Goal: Information Seeking & Learning: Understand process/instructions

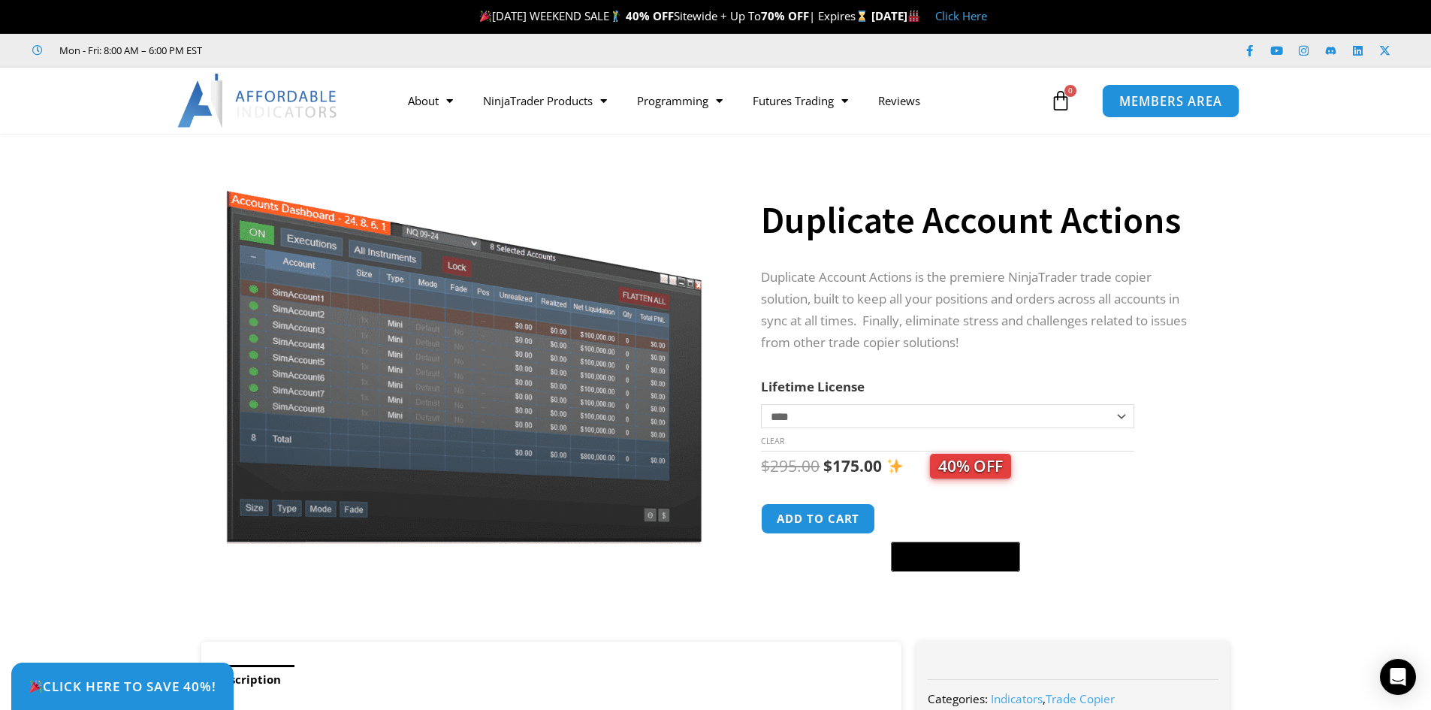
click at [1126, 109] on link "MEMBERS AREA" at bounding box center [1170, 100] width 137 height 34
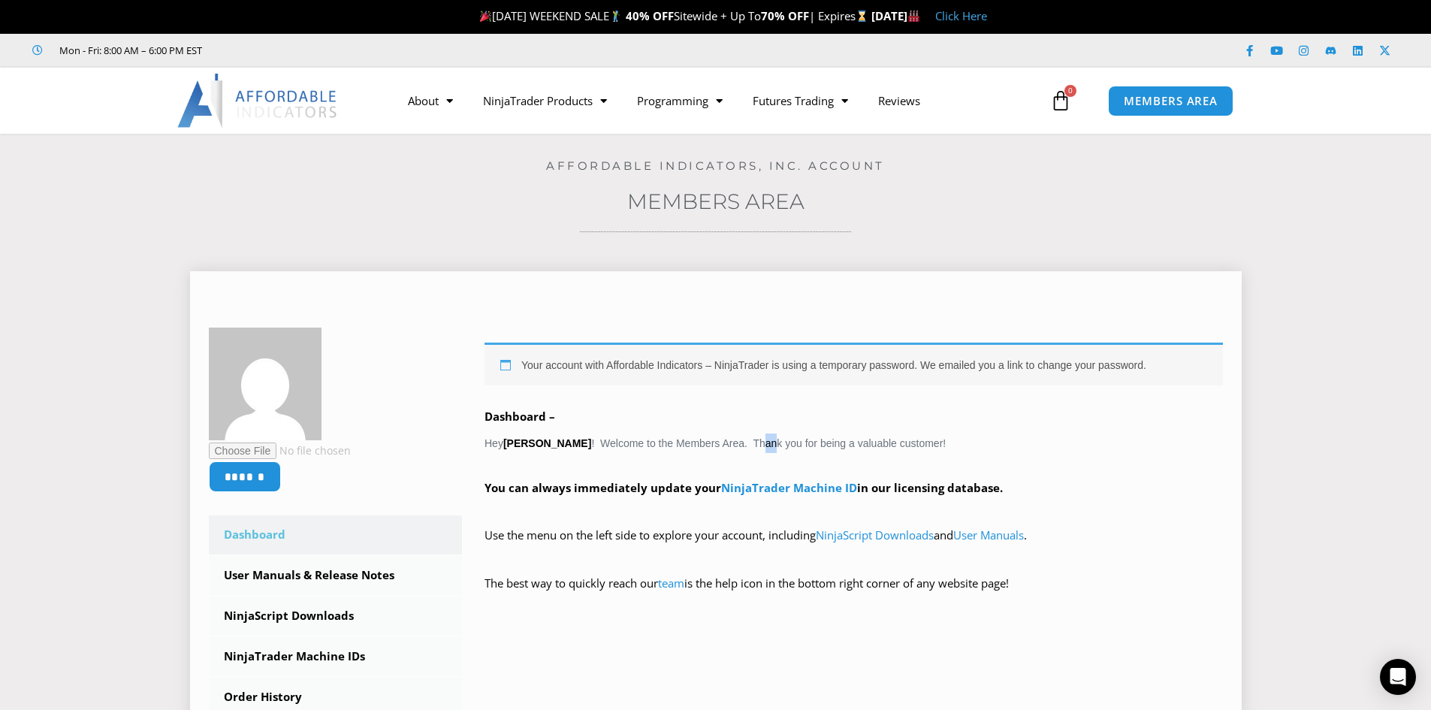
drag, startPoint x: 733, startPoint y: 443, endPoint x: 756, endPoint y: 442, distance: 23.3
click at [752, 443] on div "Your account with Affordable Indicators – NinjaTrader is using a temporary pass…" at bounding box center [854, 479] width 739 height 272
click at [652, 494] on strong "You can always immediately update your NinjaTrader Machine ID in our licensing …" at bounding box center [744, 487] width 518 height 15
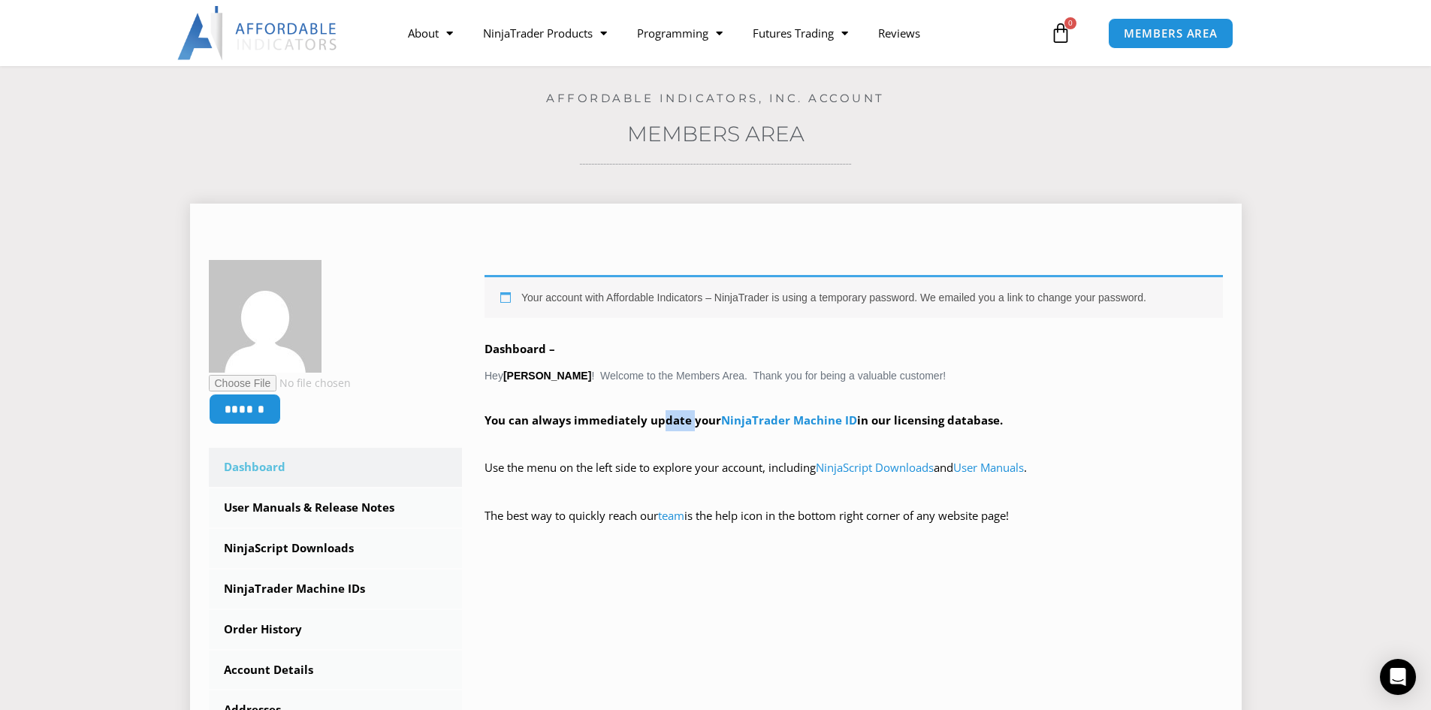
scroll to position [75, 0]
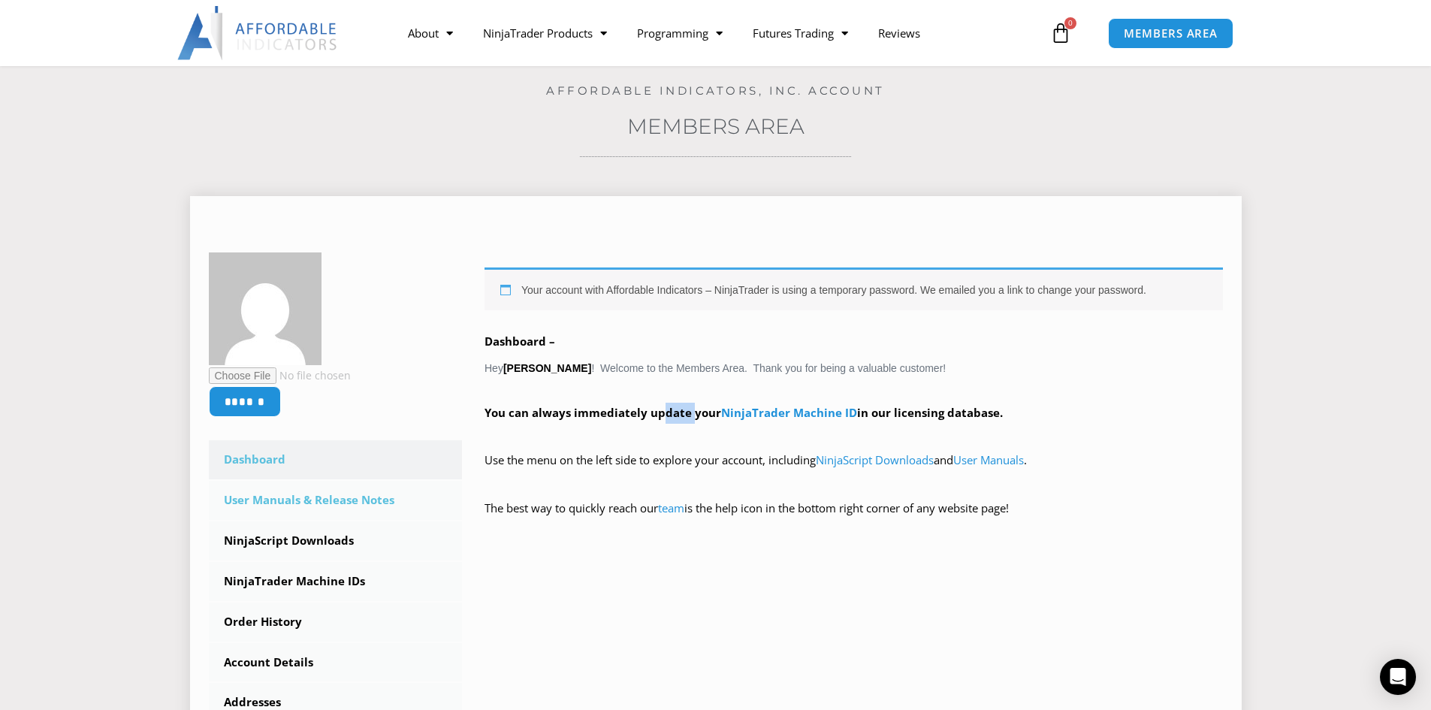
click at [343, 498] on link "User Manuals & Release Notes" at bounding box center [336, 500] width 254 height 39
